Goal: Task Accomplishment & Management: Use online tool/utility

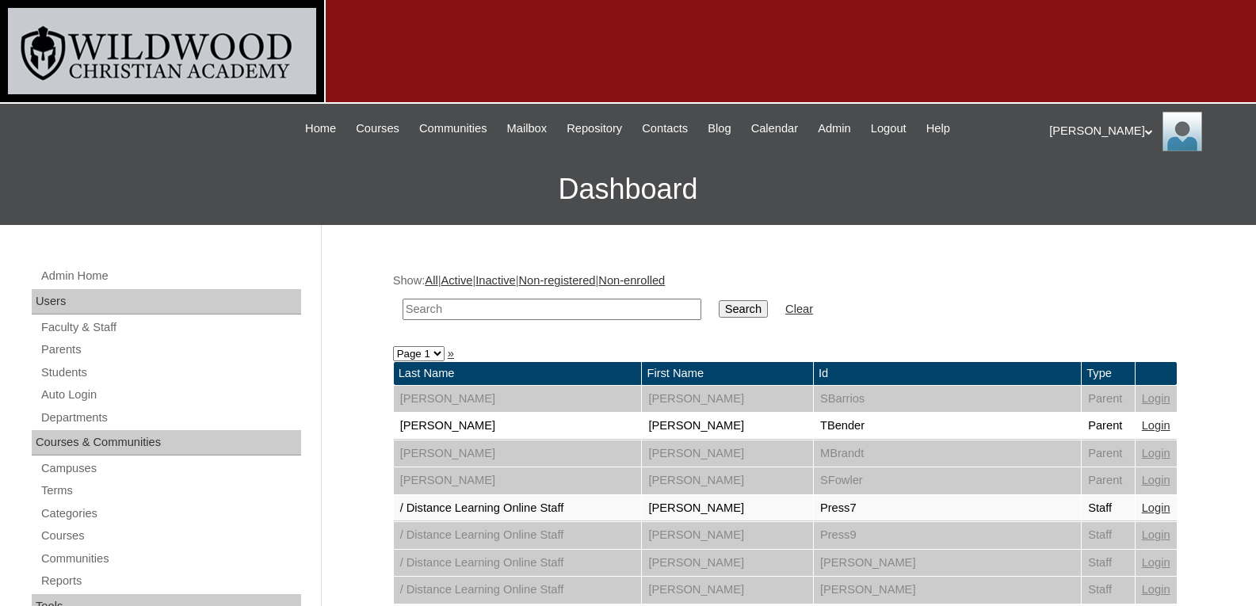
click at [493, 305] on input "text" at bounding box center [552, 309] width 299 height 21
click at [85, 397] on link "Auto Login" at bounding box center [170, 395] width 261 height 20
click at [446, 316] on input "text" at bounding box center [552, 309] width 299 height 21
type input "stau"
click at [719, 300] on input "Search" at bounding box center [743, 308] width 49 height 17
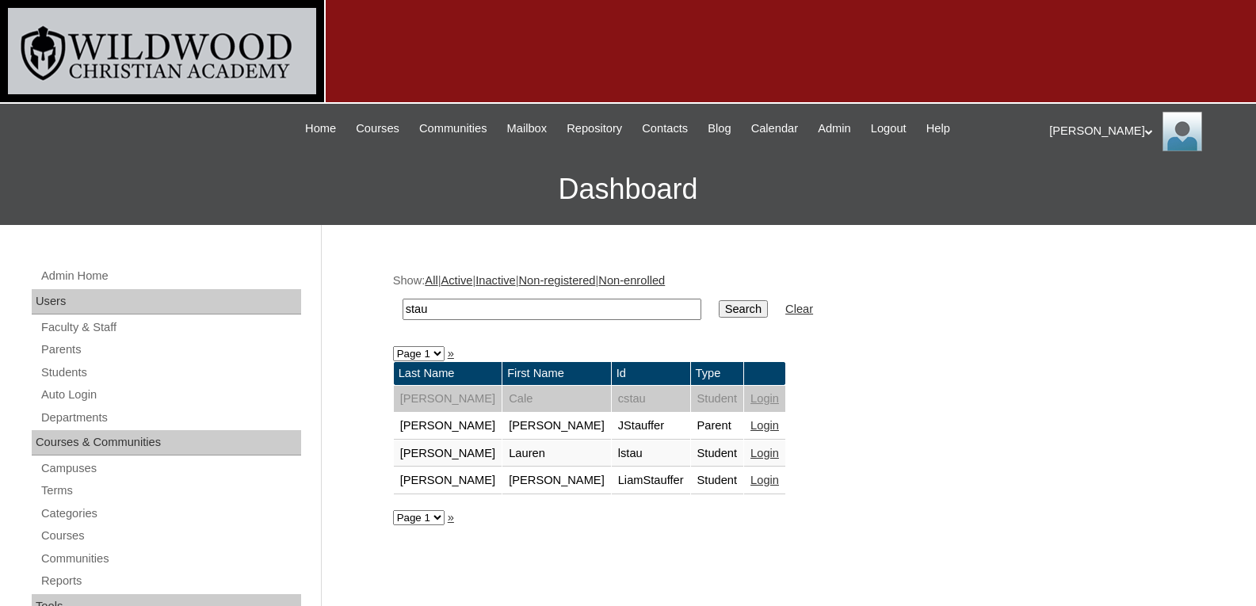
click at [750, 428] on link "Login" at bounding box center [764, 425] width 29 height 13
